Goal: Book appointment/travel/reservation

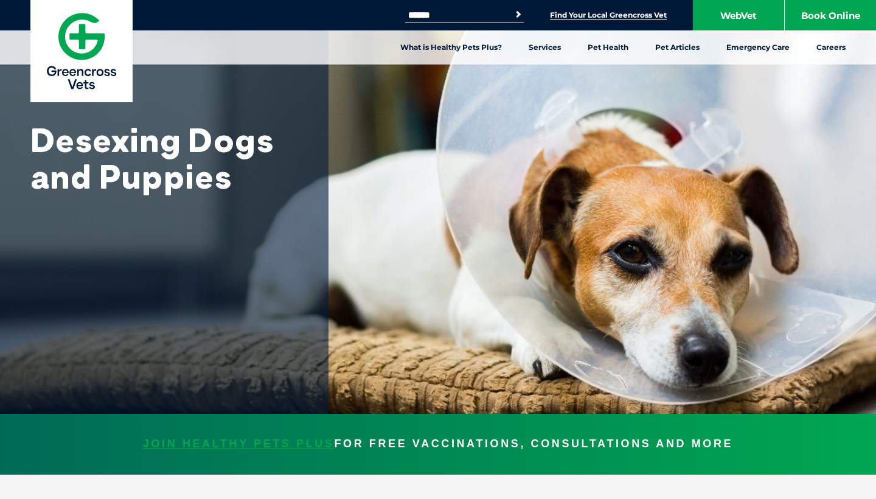
click at [610, 12] on link "Find Your Local Greencross Vet" at bounding box center [608, 15] width 117 height 10
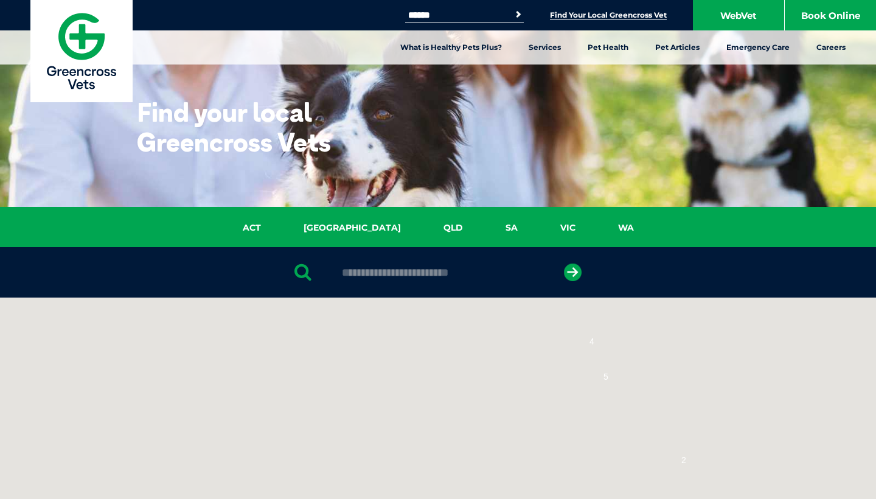
click at [448, 16] on input "Search for:" at bounding box center [456, 15] width 103 height 10
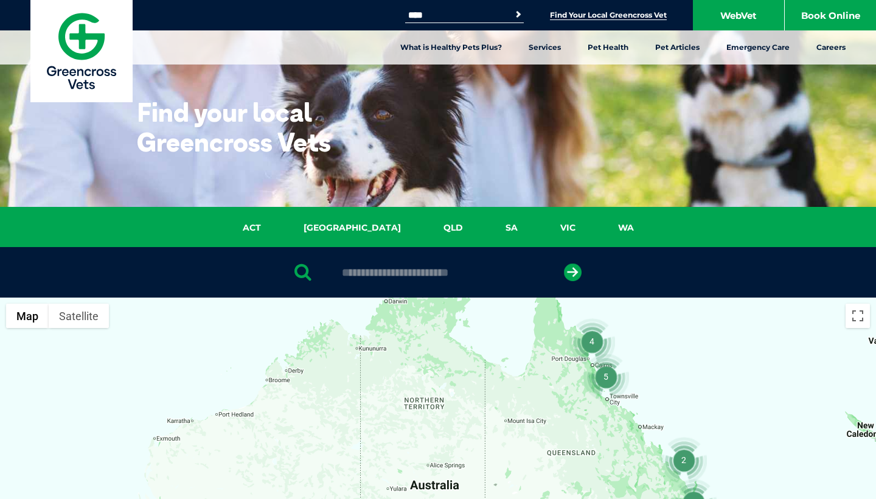
type input "****"
click at [645, 15] on link "Find Your Local Greencross Vet" at bounding box center [608, 15] width 117 height 10
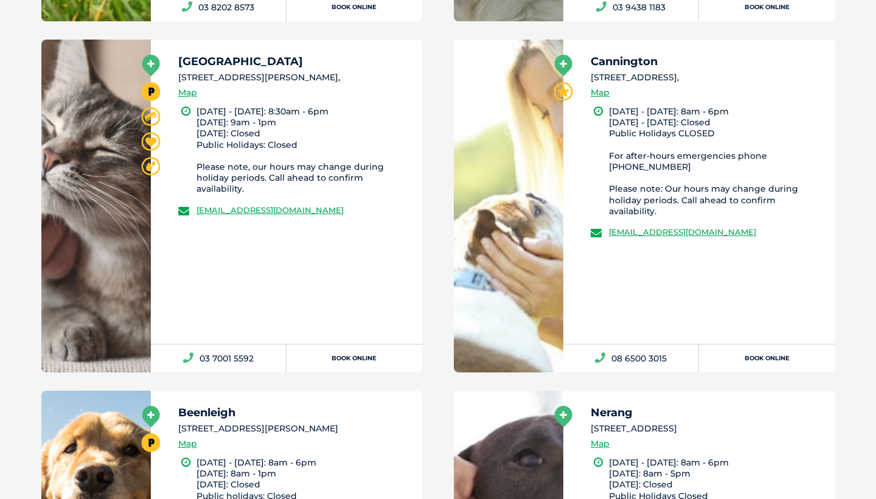
scroll to position [9812, 0]
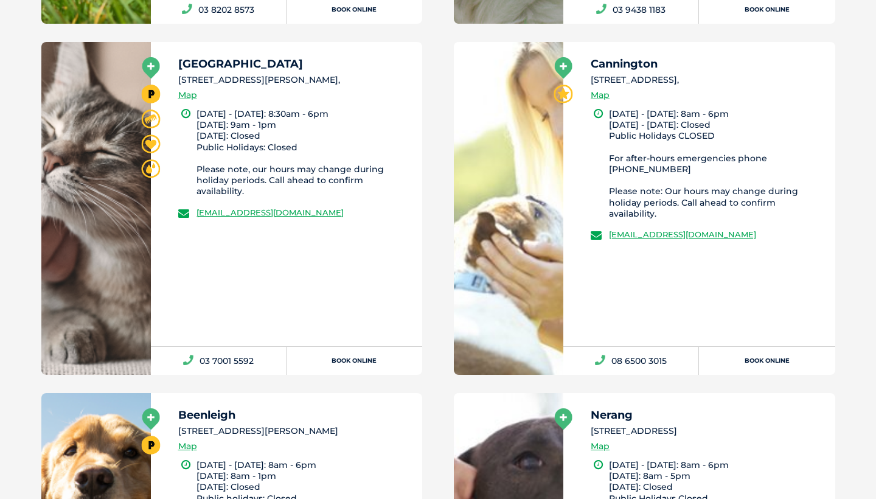
click at [201, 69] on h5 "[GEOGRAPHIC_DATA]" at bounding box center [295, 63] width 234 height 11
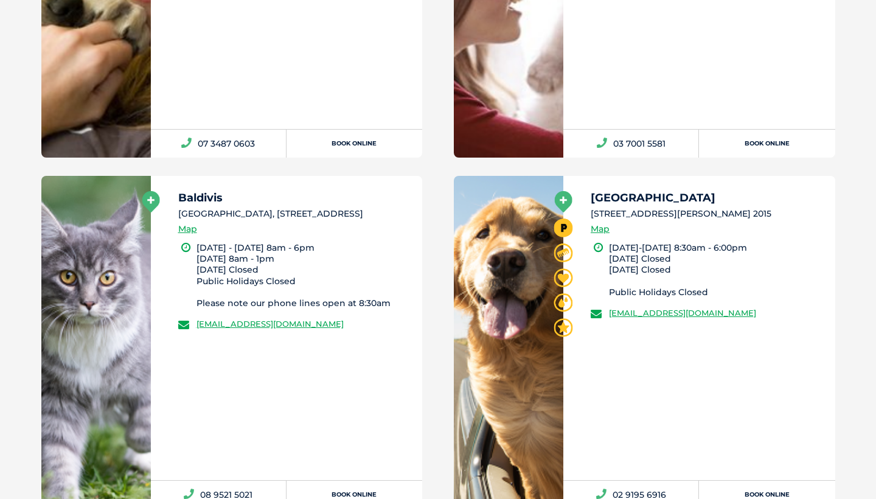
scroll to position [7524, 0]
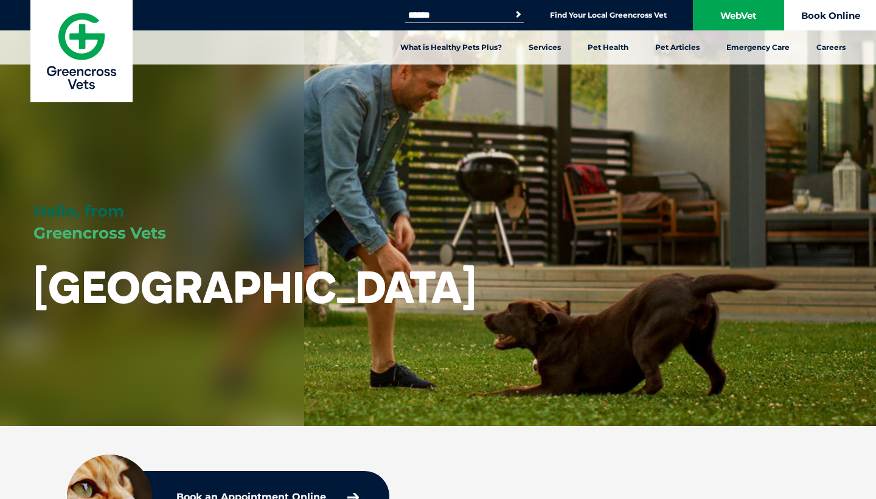
click at [821, 13] on link "Book Online" at bounding box center [830, 15] width 91 height 30
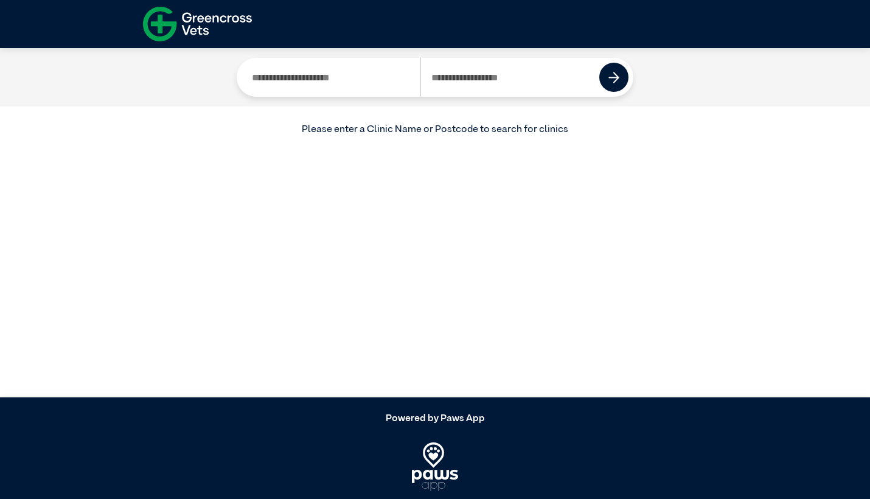
click at [346, 79] on input "Search by Clinic Name" at bounding box center [331, 77] width 179 height 39
click at [458, 73] on input "Search by Postcode" at bounding box center [511, 77] width 180 height 39
type input "****"
click at [612, 74] on img at bounding box center [615, 78] width 12 height 12
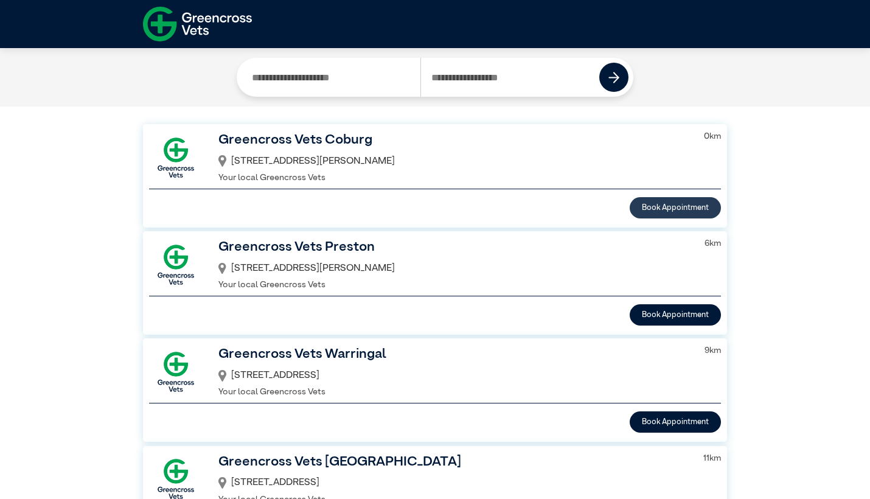
click at [651, 203] on button "Book Appointment" at bounding box center [675, 207] width 91 height 21
